Goal: Information Seeking & Learning: Learn about a topic

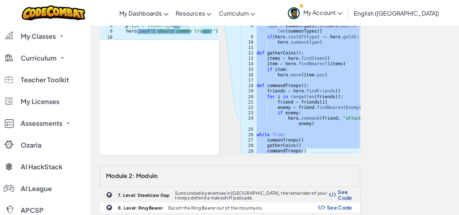
scroll to position [109, 0]
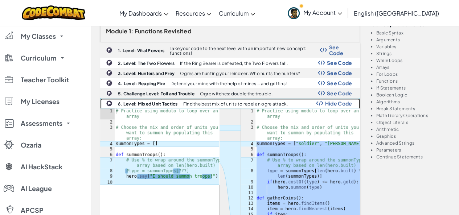
click at [339, 101] on span "Hide Code" at bounding box center [338, 103] width 27 height 6
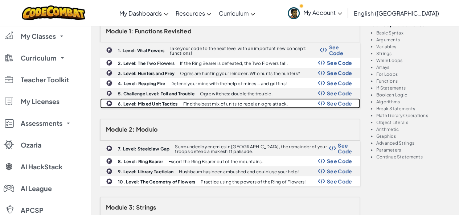
scroll to position [181, 0]
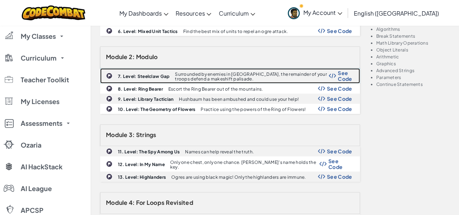
click at [340, 74] on span "See Code" at bounding box center [344, 76] width 14 height 12
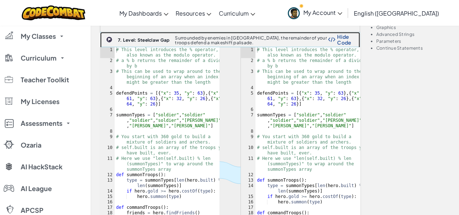
scroll to position [399, 0]
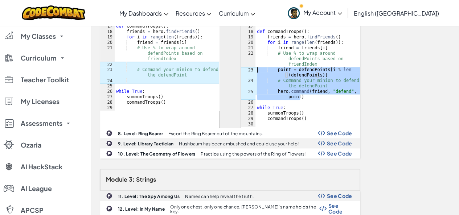
drag, startPoint x: 307, startPoint y: 96, endPoint x: 253, endPoint y: 67, distance: 61.0
type textarea "point = defendPoints[i % len(defendPoints)] # Command your minion to defend the…"
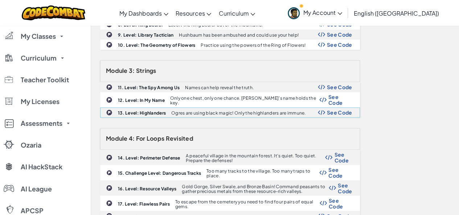
scroll to position [471, 0]
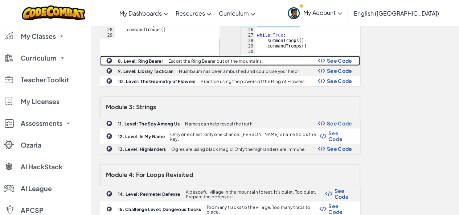
click at [345, 58] on span "See Code" at bounding box center [339, 61] width 25 height 6
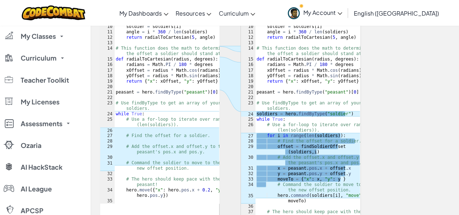
scroll to position [652, 0]
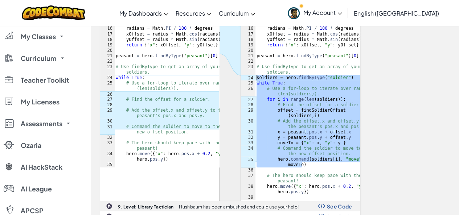
drag, startPoint x: 311, startPoint y: 163, endPoint x: 254, endPoint y: 75, distance: 105.2
click at [254, 75] on div "hero.command(soldiers[i], "move", moveTo) 1 2 3 4 5 6 7 8 9 10 11 12 13 14 15 1…" at bounding box center [300, 41] width 119 height 315
type textarea "soldiers = hero.findByType("soldier") while True:"
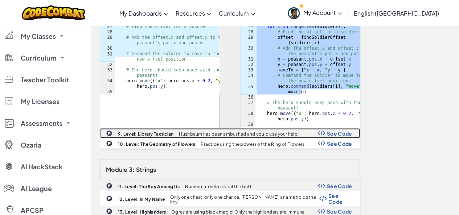
click at [337, 134] on span "See Code" at bounding box center [339, 133] width 25 height 6
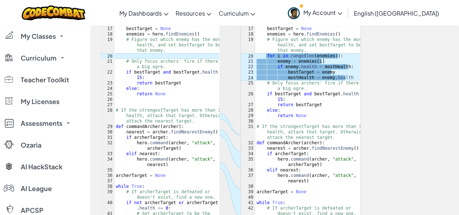
scroll to position [906, 0]
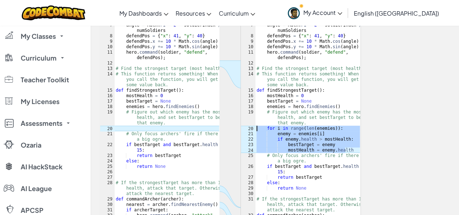
drag, startPoint x: 347, startPoint y: 148, endPoint x: 246, endPoint y: 121, distance: 104.3
click at [246, 121] on div "mostHealth = [DOMAIN_NAME] 1 2 3 4 5 6 7 8 9 10 11 12 13 14 15 16 17 18 19 20 2…" at bounding box center [300, 191] width 119 height 468
click at [284, 127] on div "# Hushbaum has been ambushed by [PERSON_NAME]! # She is busy healing her soldie…" at bounding box center [307, 191] width 105 height 468
drag, startPoint x: 349, startPoint y: 148, endPoint x: 256, endPoint y: 127, distance: 95.9
click at [256, 127] on div "# Hushbaum has been ambushed by [PERSON_NAME]! # She is busy healing her soldie…" at bounding box center [307, 196] width 105 height 478
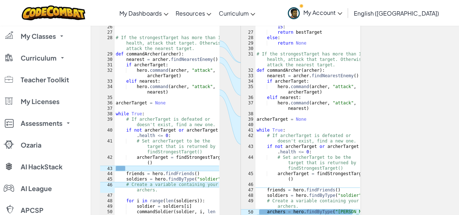
scroll to position [1160, 0]
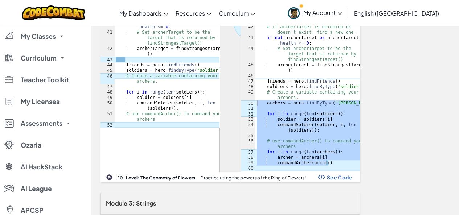
drag, startPoint x: 333, startPoint y: 163, endPoint x: 254, endPoint y: 101, distance: 99.9
type textarea "archers = hero.findByType("[PERSON_NAME]")"
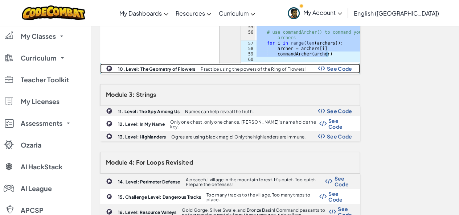
click at [339, 68] on span "See Code" at bounding box center [339, 69] width 25 height 6
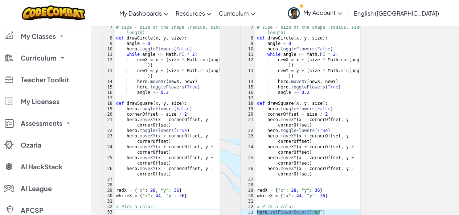
scroll to position [1486, 0]
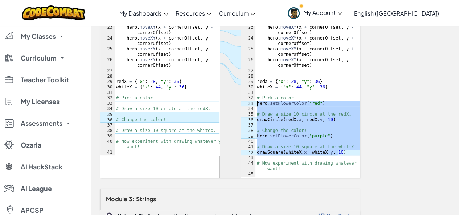
drag, startPoint x: 341, startPoint y: 152, endPoint x: 251, endPoint y: 100, distance: 104.1
click at [251, 100] on div "drawSquare(whiteX.x, whiteX.y, 10) 1 2 3 4 5 6 7 8 9 10 11 12 13 14 15 16 17 18…" at bounding box center [300, 16] width 119 height 321
type textarea "hero.setFlowerColor("red")"
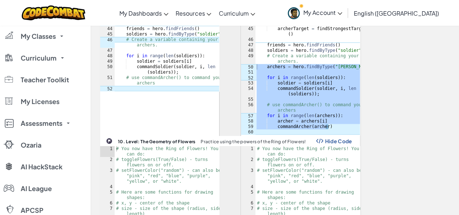
scroll to position [1160, 0]
